Goal: Information Seeking & Learning: Learn about a topic

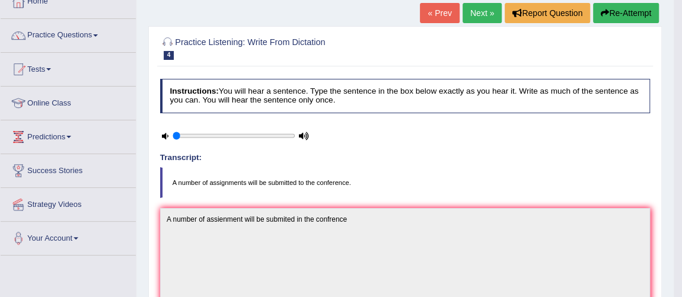
click at [462, 8] on link "Next »" at bounding box center [481, 13] width 39 height 20
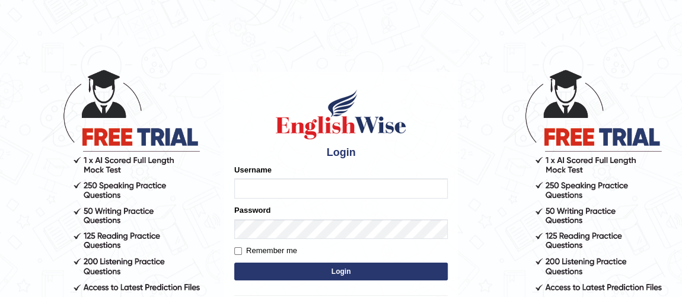
drag, startPoint x: 0, startPoint y: 0, endPoint x: 277, endPoint y: 187, distance: 334.3
click at [277, 187] on input "Username" at bounding box center [340, 188] width 213 height 20
type input "vishalwadhwa"
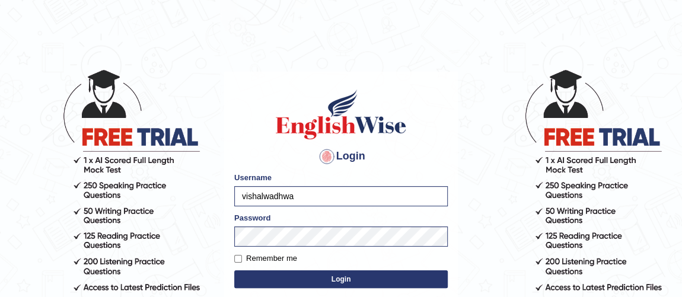
click at [277, 276] on button "Login" at bounding box center [340, 279] width 213 height 18
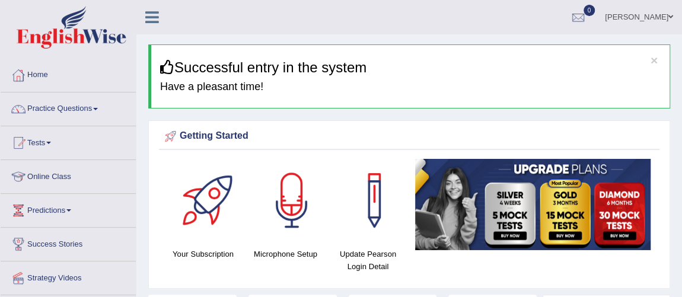
click at [94, 111] on link "Practice Questions" at bounding box center [68, 107] width 135 height 30
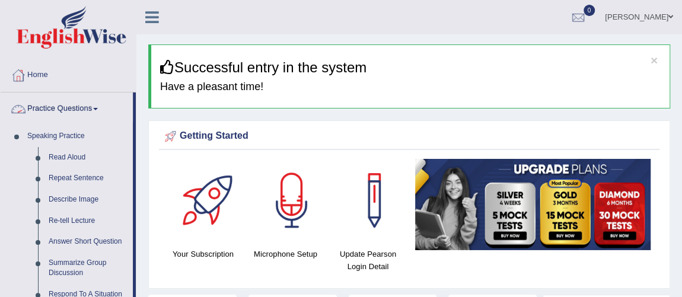
click at [91, 108] on link "Practice Questions" at bounding box center [67, 107] width 132 height 30
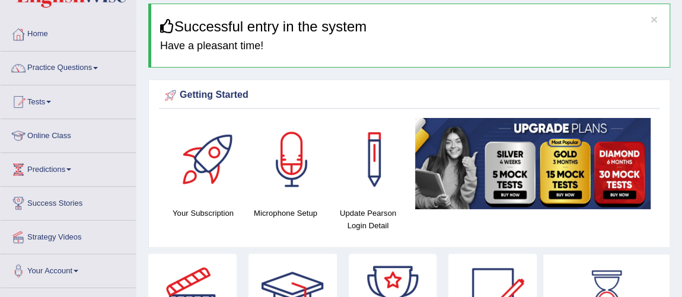
scroll to position [43, 0]
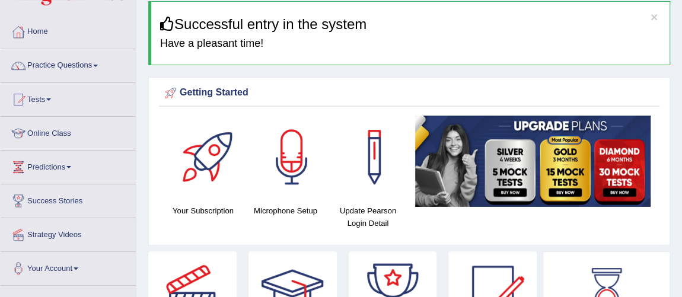
click at [90, 67] on link "Practice Questions" at bounding box center [68, 64] width 135 height 30
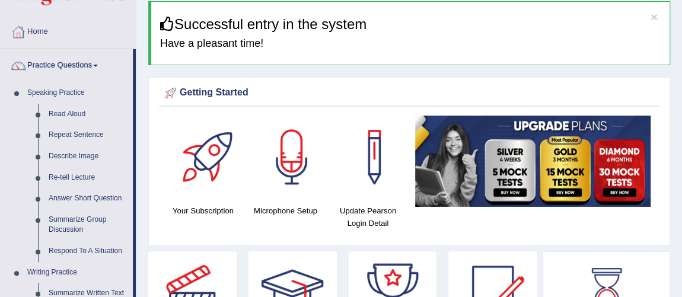
click at [90, 67] on link "Practice Questions" at bounding box center [67, 64] width 132 height 30
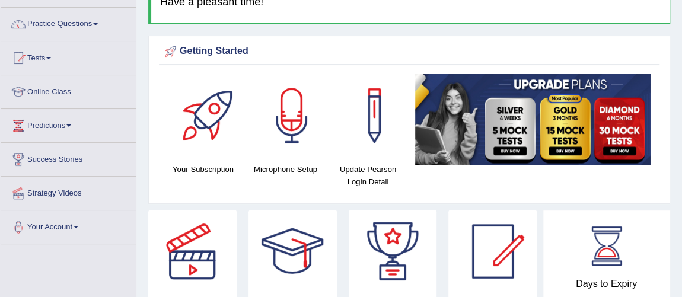
scroll to position [90, 0]
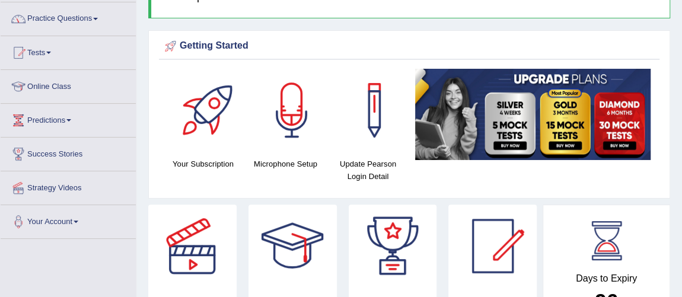
click at [61, 21] on link "Practice Questions" at bounding box center [68, 17] width 135 height 30
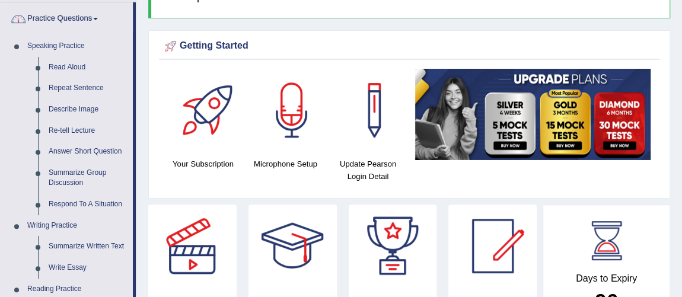
click at [63, 16] on link "Practice Questions" at bounding box center [67, 17] width 132 height 30
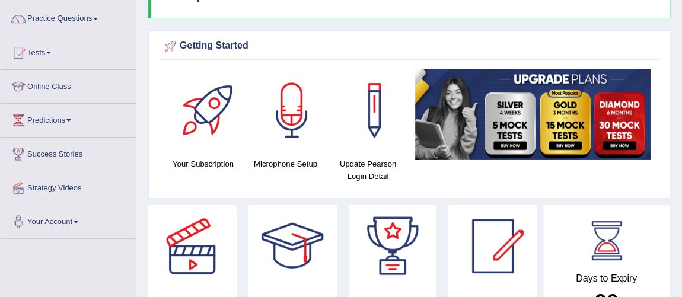
click at [63, 16] on link "Practice Questions" at bounding box center [68, 17] width 135 height 30
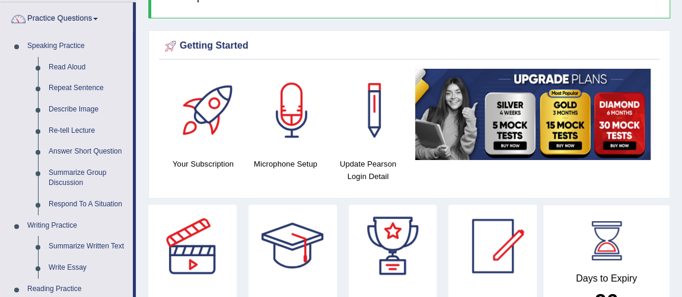
click at [63, 16] on link "Practice Questions" at bounding box center [67, 17] width 132 height 30
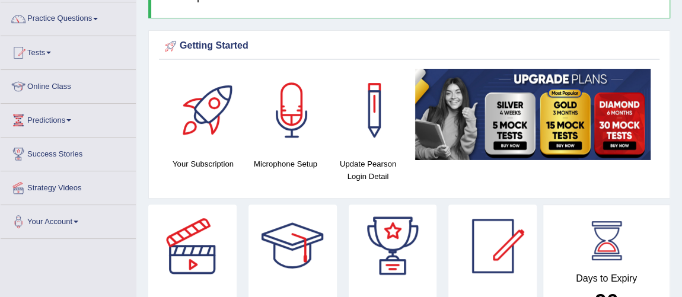
click at [63, 16] on link "Practice Questions" at bounding box center [68, 17] width 135 height 30
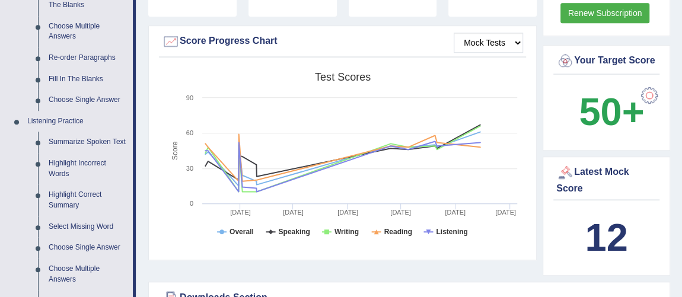
scroll to position [416, 0]
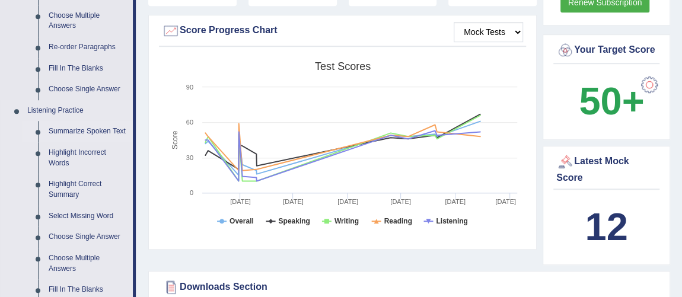
click at [72, 130] on link "Summarize Spoken Text" at bounding box center [88, 131] width 90 height 21
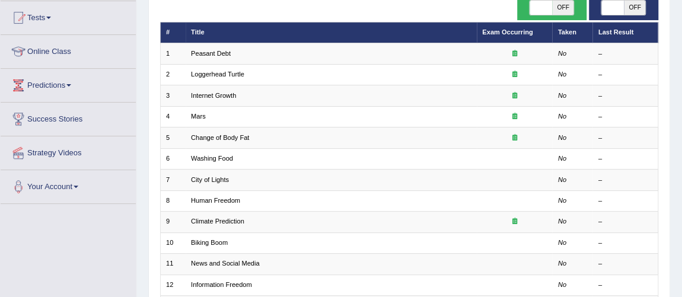
scroll to position [128, 0]
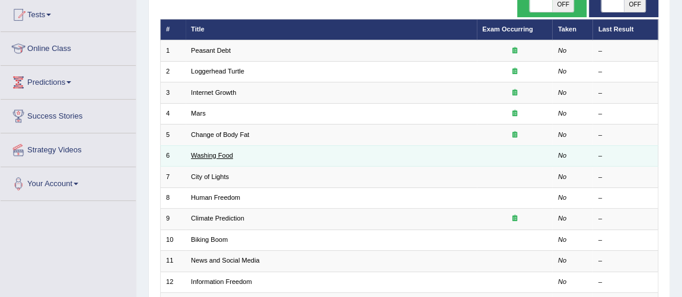
click at [205, 152] on link "Washing Food" at bounding box center [212, 155] width 42 height 7
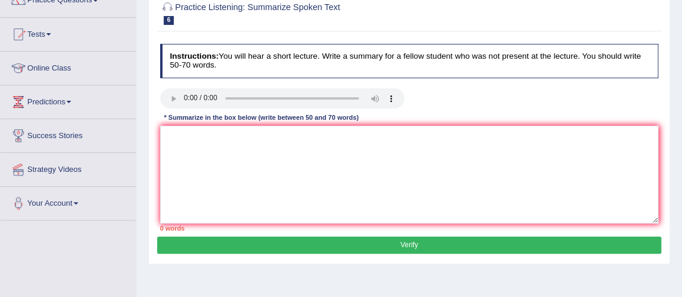
scroll to position [110, 0]
